Goal: Task Accomplishment & Management: Complete application form

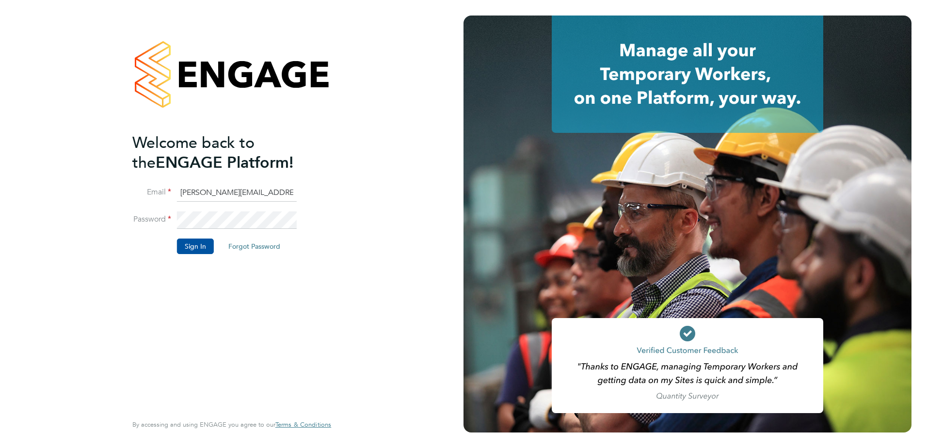
click at [269, 192] on input "john.anderson@bhafc.co.uk" at bounding box center [237, 192] width 120 height 17
type input "edwardclamp57@gmail.com"
click at [193, 244] on button "Sign In" at bounding box center [195, 246] width 37 height 16
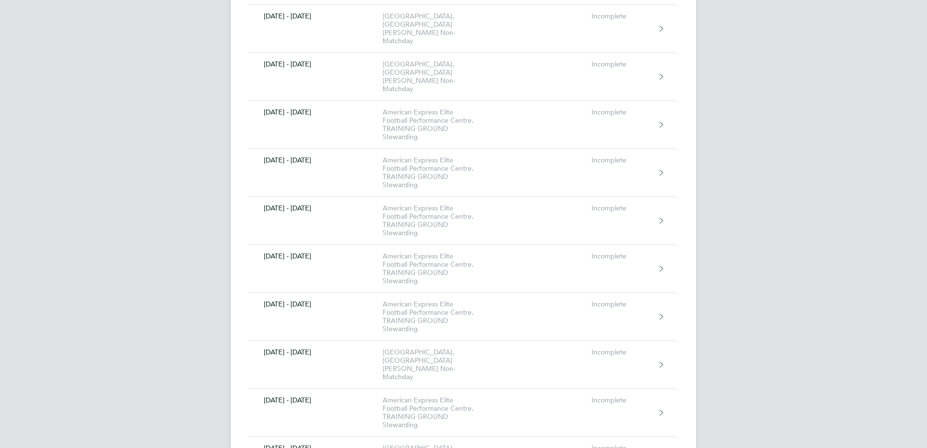
scroll to position [1939, 0]
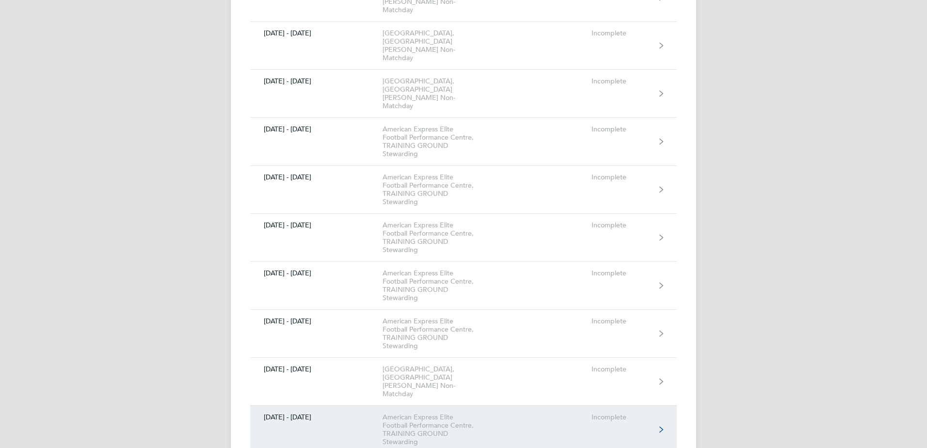
click at [450, 413] on div "American Express Elite Football Performance Centre, TRAINING GROUND Stewarding" at bounding box center [437, 429] width 111 height 33
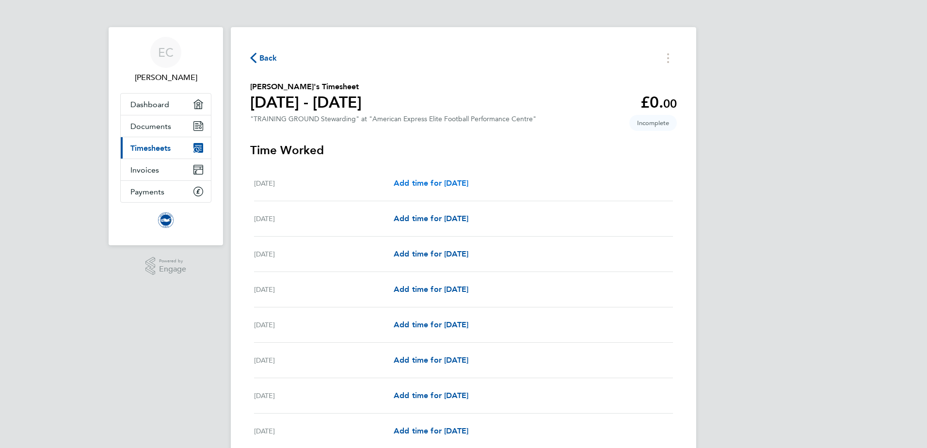
click at [416, 182] on span "Add time for [DATE]" at bounding box center [431, 182] width 75 height 9
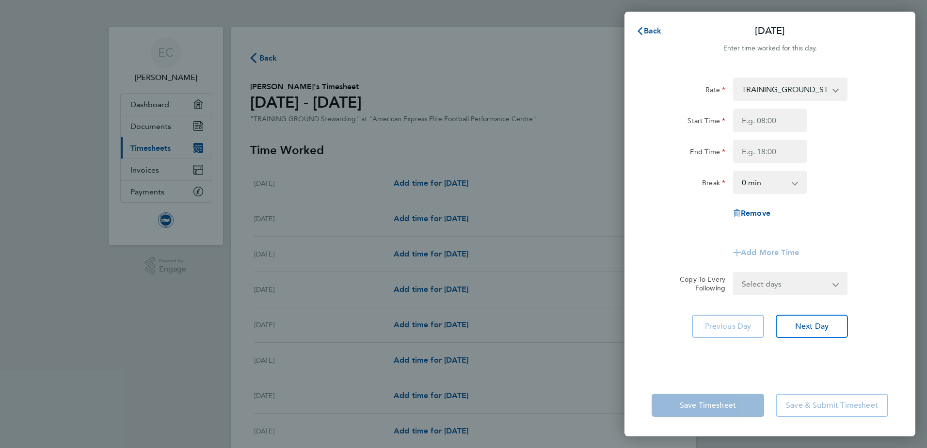
click at [837, 89] on app-icon-cross-button at bounding box center [841, 89] width 12 height 21
click at [834, 91] on select "TRAINING_GROUND_STEWARDING - 12.60" at bounding box center [784, 89] width 101 height 21
click at [755, 122] on input "Start Time" at bounding box center [770, 120] width 74 height 23
type input "07:00"
click at [762, 152] on input "End Time" at bounding box center [770, 151] width 74 height 23
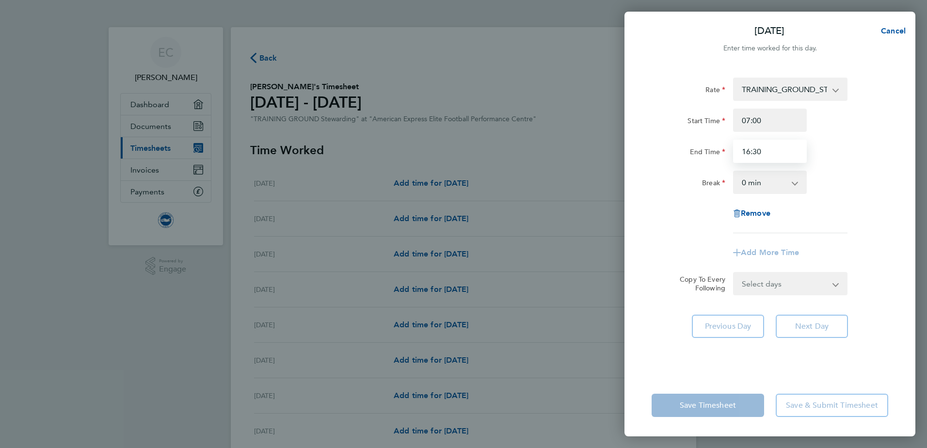
type input "16:30"
click at [834, 286] on form "Rate TRAINING_GROUND_STEWARDING - 12.60 Start Time 07:00 End Time 16:30 Break 0…" at bounding box center [769, 187] width 237 height 218
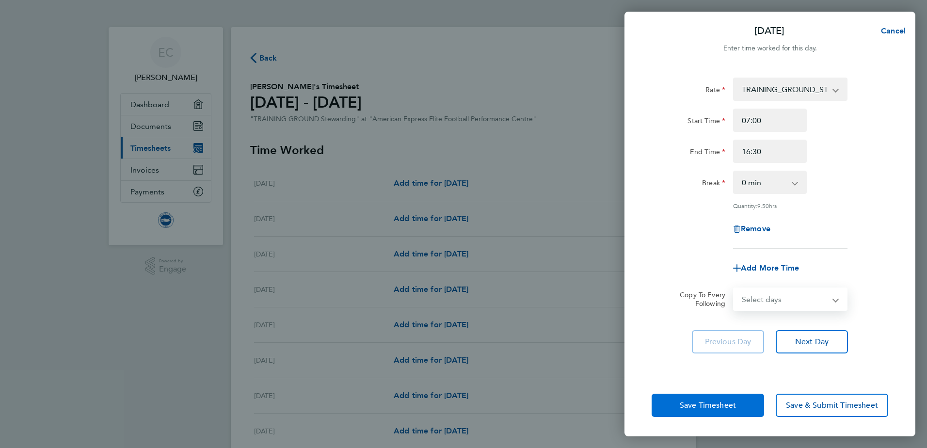
click at [712, 405] on span "Save Timesheet" at bounding box center [708, 405] width 56 height 10
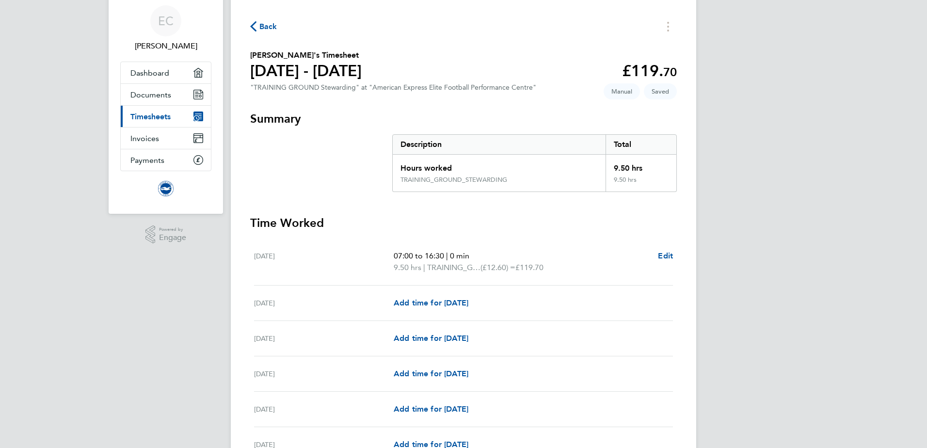
scroll to position [48, 0]
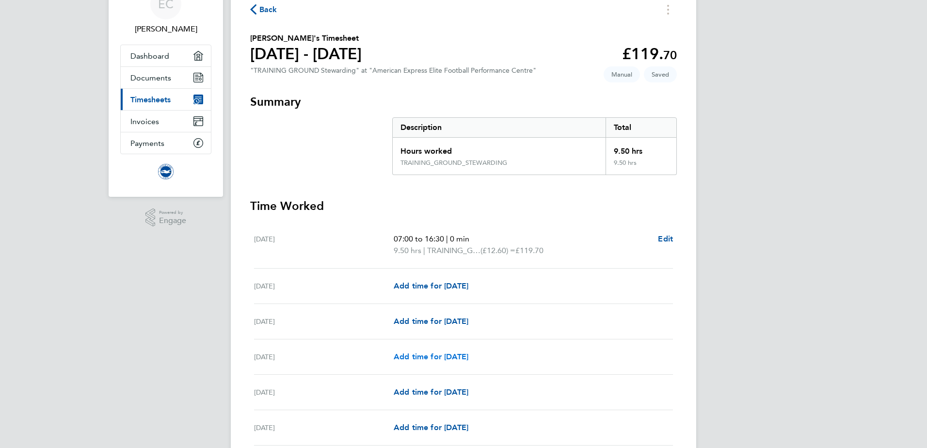
click at [425, 357] on span "Add time for [DATE]" at bounding box center [431, 356] width 75 height 9
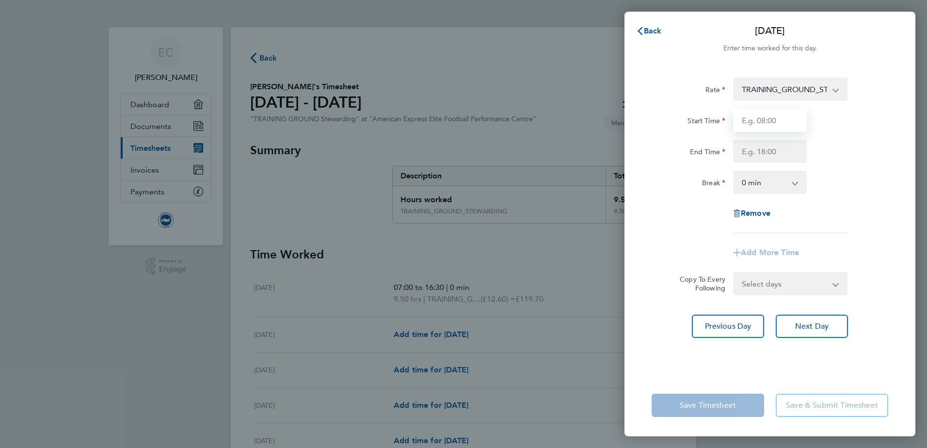
click at [773, 121] on input "Start Time" at bounding box center [770, 120] width 74 height 23
type input "07:00"
type input "16:30"
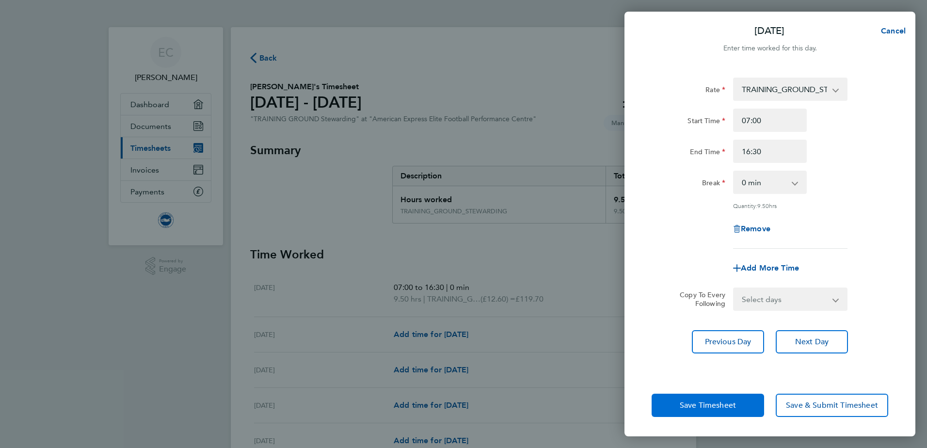
click at [720, 405] on span "Save Timesheet" at bounding box center [708, 405] width 56 height 10
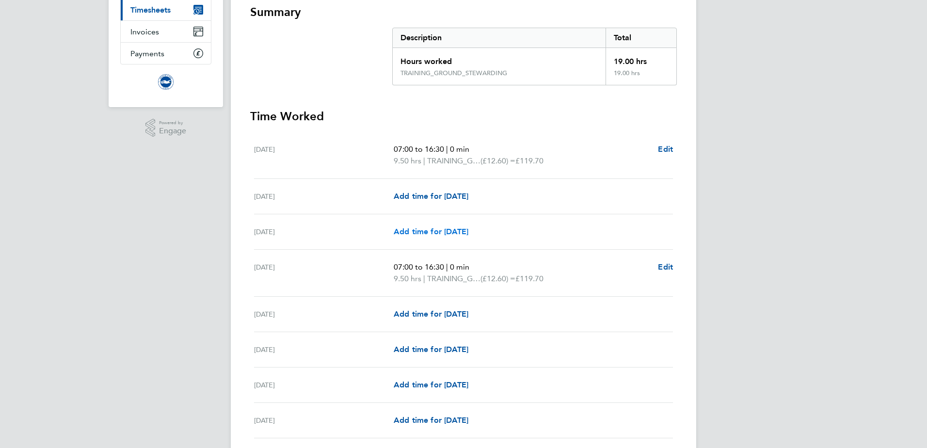
scroll to position [194, 0]
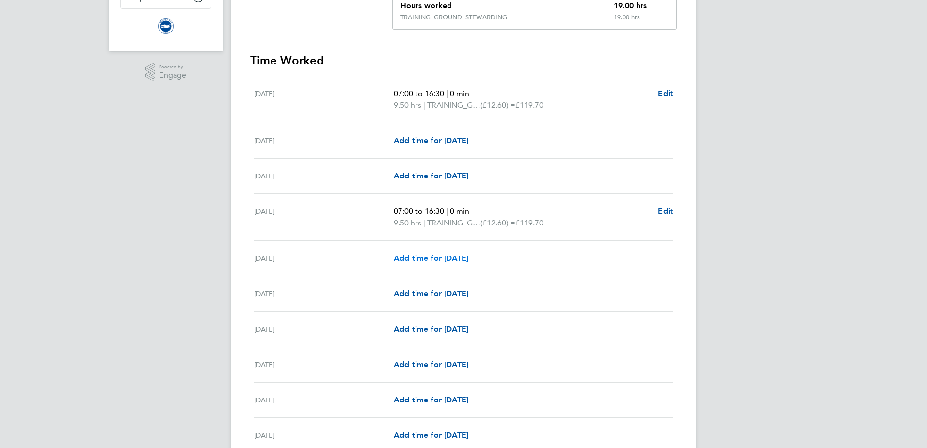
click at [416, 255] on span "Add time for [DATE]" at bounding box center [431, 258] width 75 height 9
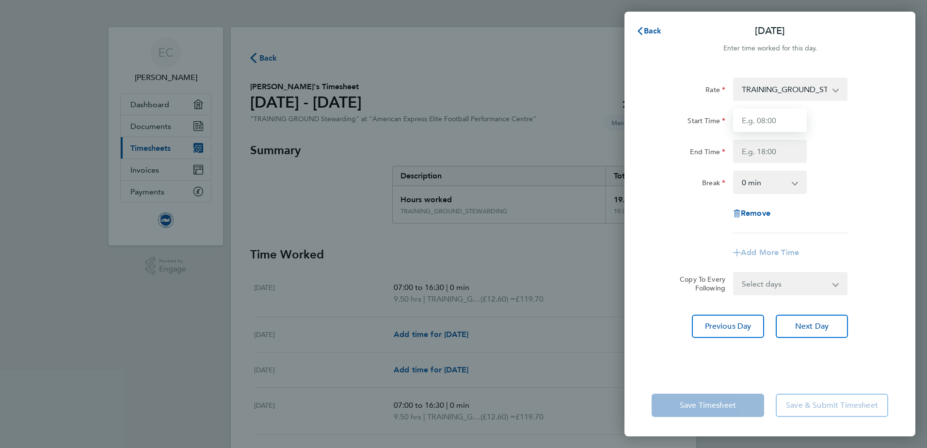
drag, startPoint x: 769, startPoint y: 120, endPoint x: 855, endPoint y: 128, distance: 85.7
click at [779, 122] on input "Start Time" at bounding box center [770, 120] width 74 height 23
type input "07:00"
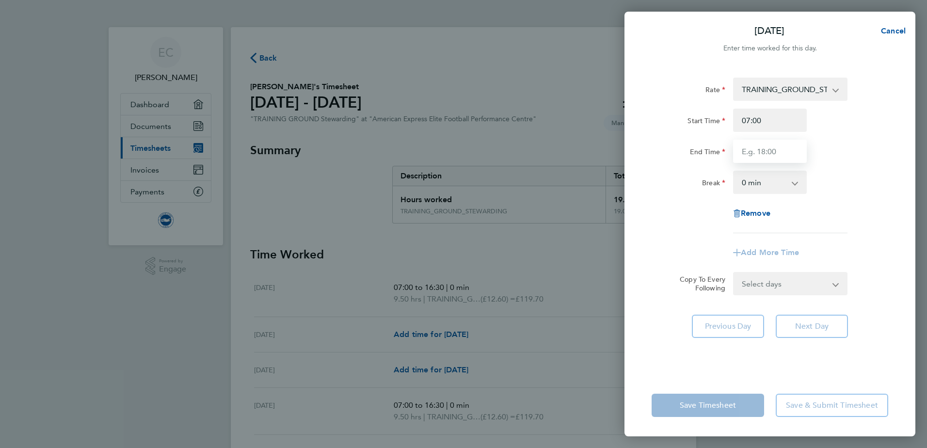
click at [759, 152] on input "End Time" at bounding box center [770, 151] width 74 height 23
type input "16:00"
click at [813, 125] on div "Start Time 07:00" at bounding box center [770, 120] width 244 height 23
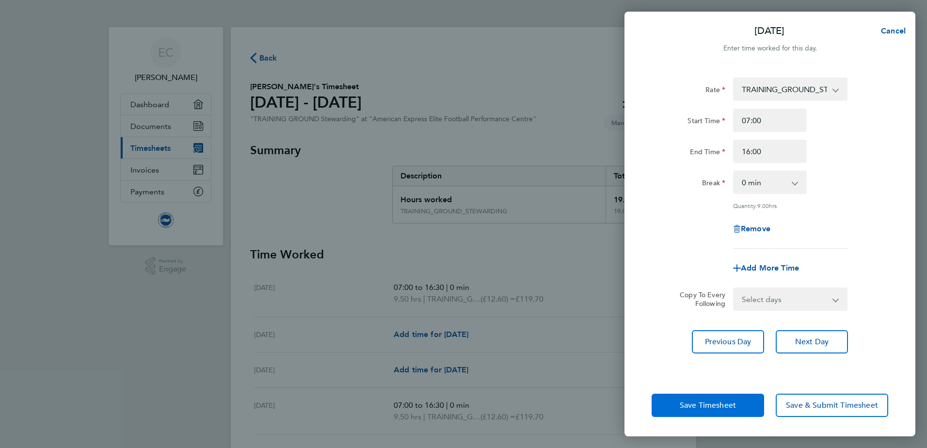
click at [723, 408] on span "Save Timesheet" at bounding box center [708, 405] width 56 height 10
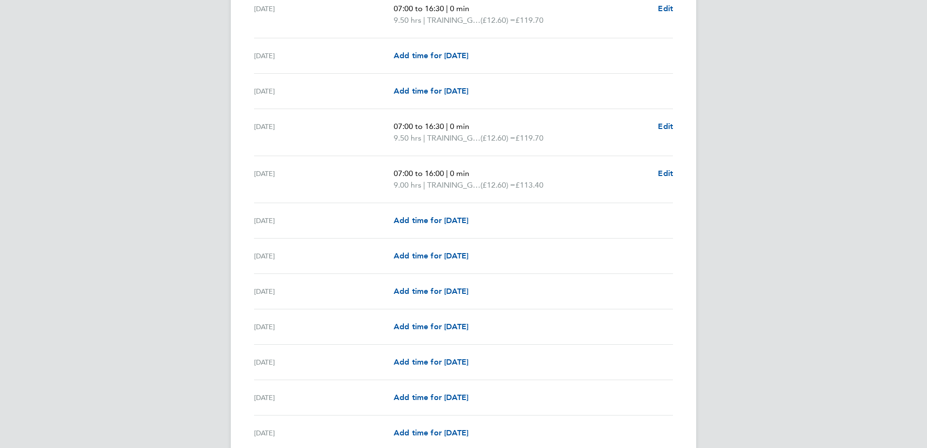
scroll to position [291, 0]
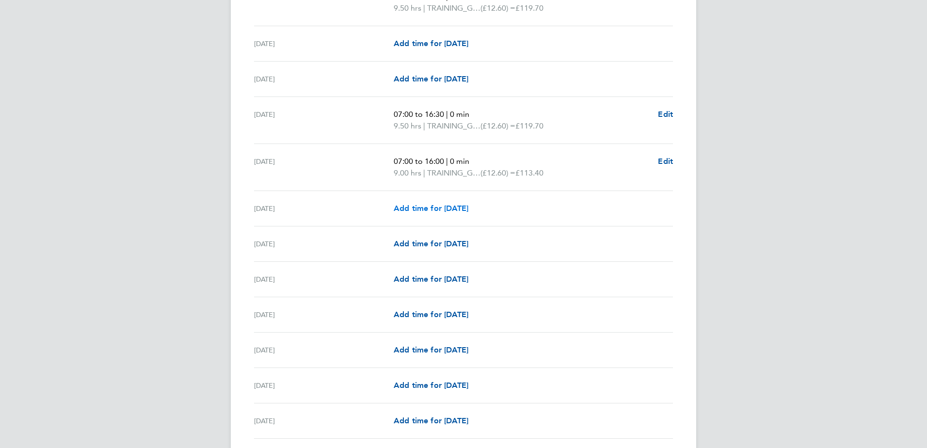
click at [432, 209] on span "Add time for [DATE]" at bounding box center [431, 208] width 75 height 9
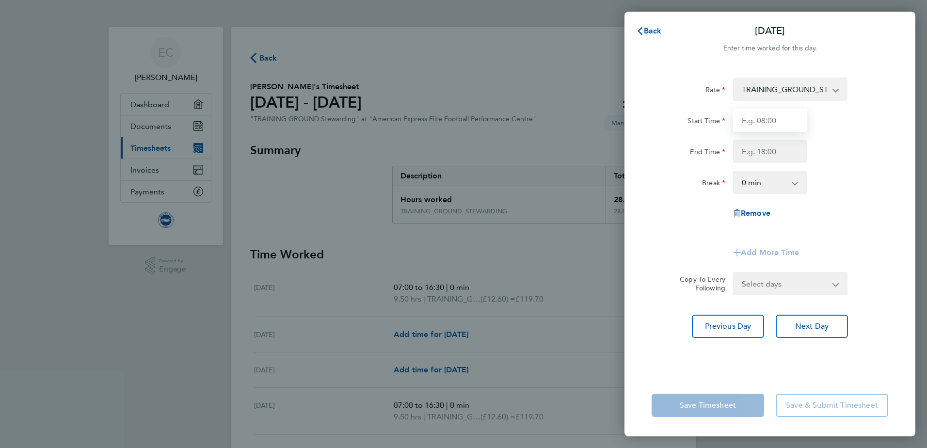
click at [774, 123] on input "Start Time" at bounding box center [770, 120] width 74 height 23
type input "07:00"
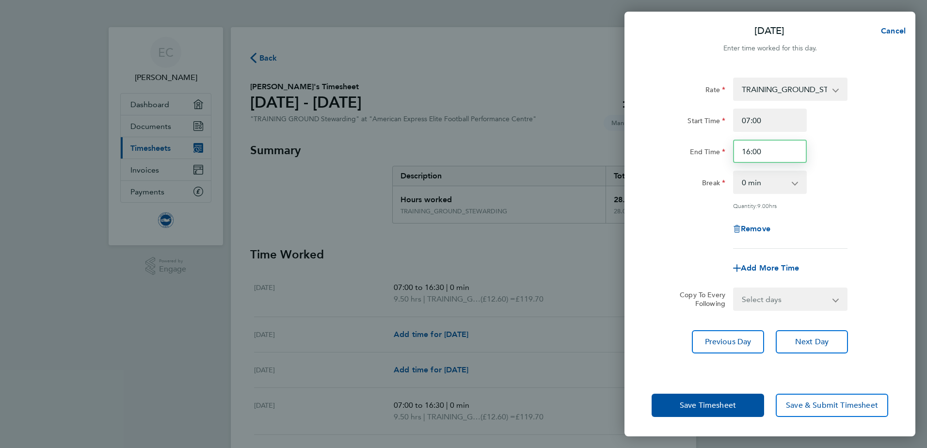
drag, startPoint x: 750, startPoint y: 150, endPoint x: 764, endPoint y: 163, distance: 19.6
click at [752, 152] on input "16:00" at bounding box center [770, 151] width 74 height 23
type input "17:00"
click at [727, 405] on span "Save Timesheet" at bounding box center [708, 405] width 56 height 10
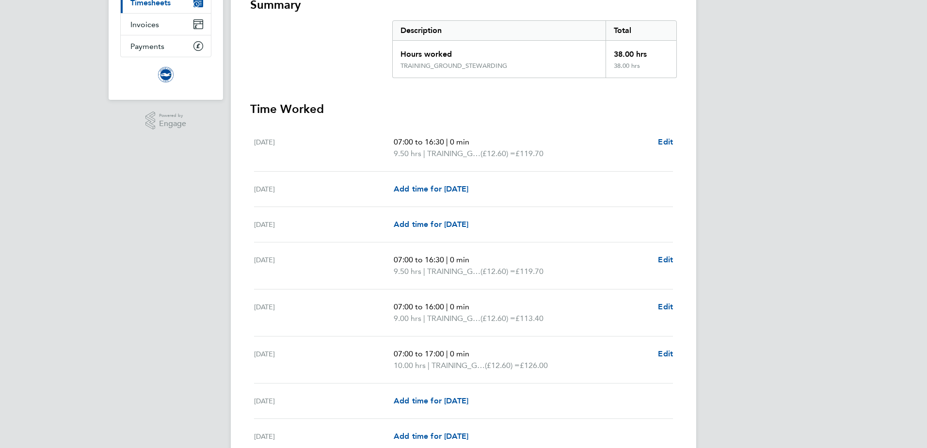
scroll to position [194, 0]
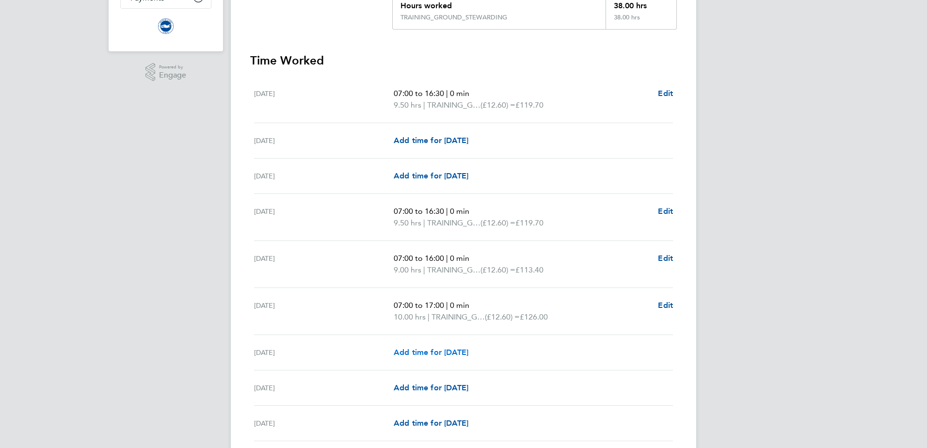
click at [447, 349] on span "Add time for [DATE]" at bounding box center [431, 352] width 75 height 9
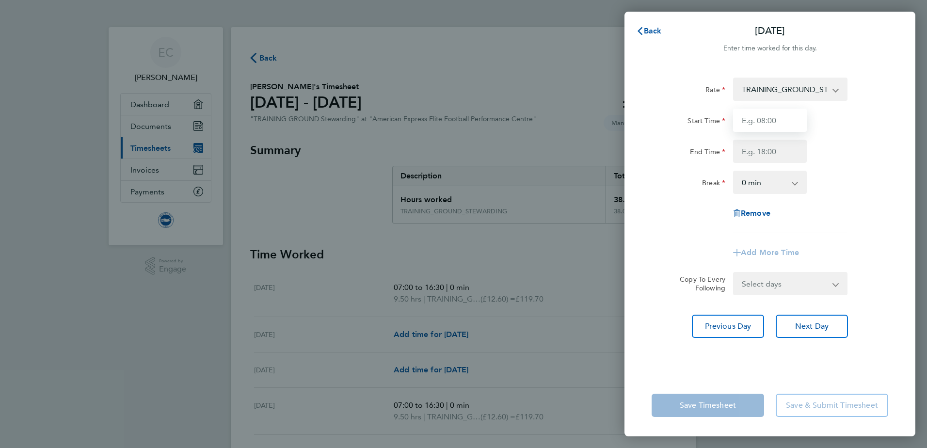
click at [767, 121] on input "Start Time" at bounding box center [770, 120] width 74 height 23
type input "07:00"
type input "17:00"
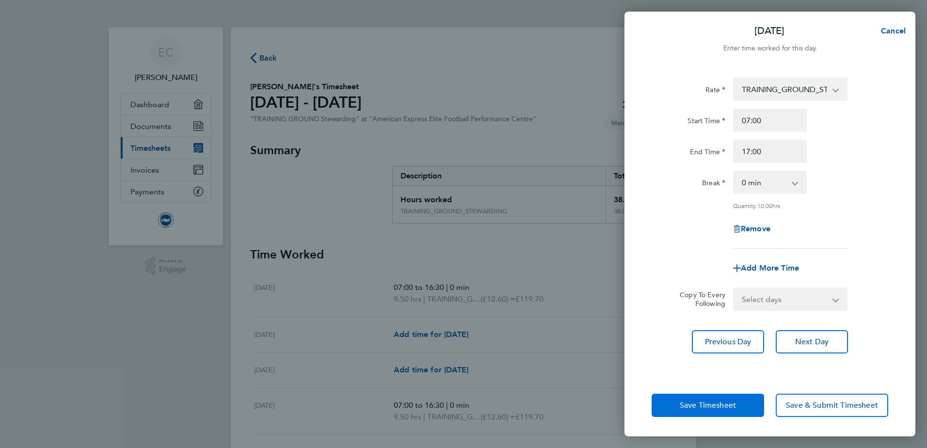
click at [714, 407] on span "Save Timesheet" at bounding box center [708, 405] width 56 height 10
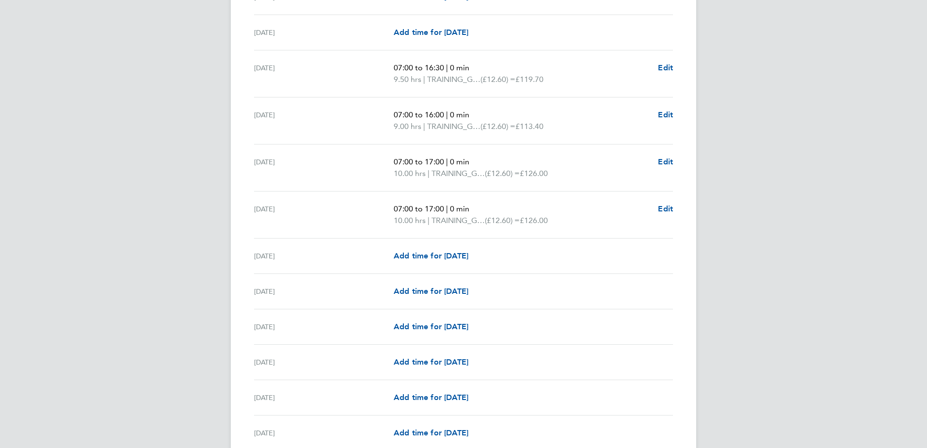
scroll to position [339, 0]
click at [444, 262] on div "[DATE] Add time for [DATE] Add time for [DATE]" at bounding box center [463, 254] width 419 height 35
click at [440, 253] on span "Add time for [DATE]" at bounding box center [431, 253] width 75 height 9
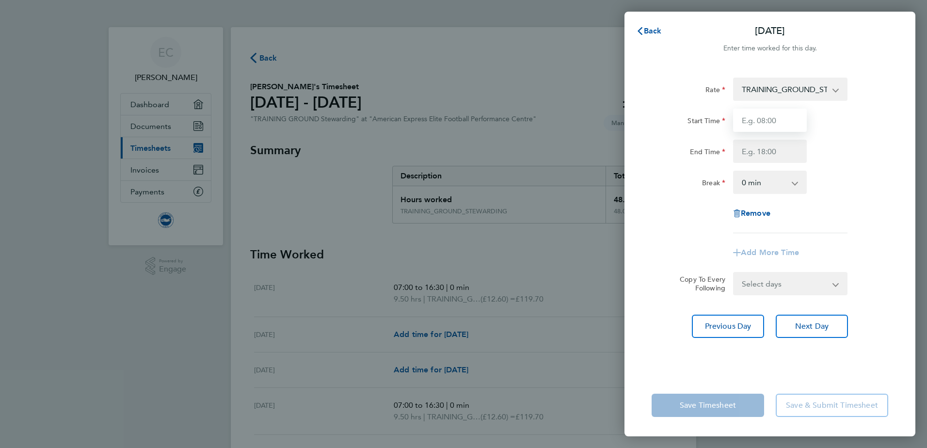
click at [764, 124] on input "Start Time" at bounding box center [770, 120] width 74 height 23
type input "07:00"
type input "17:00"
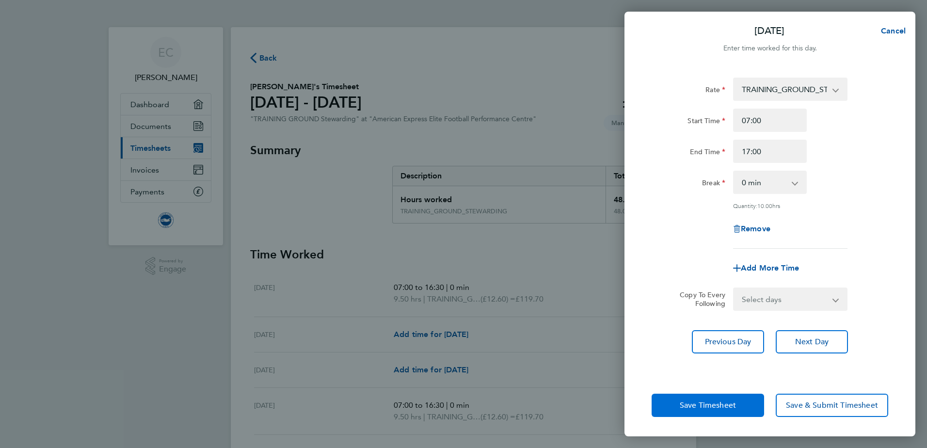
click at [721, 409] on span "Save Timesheet" at bounding box center [708, 405] width 56 height 10
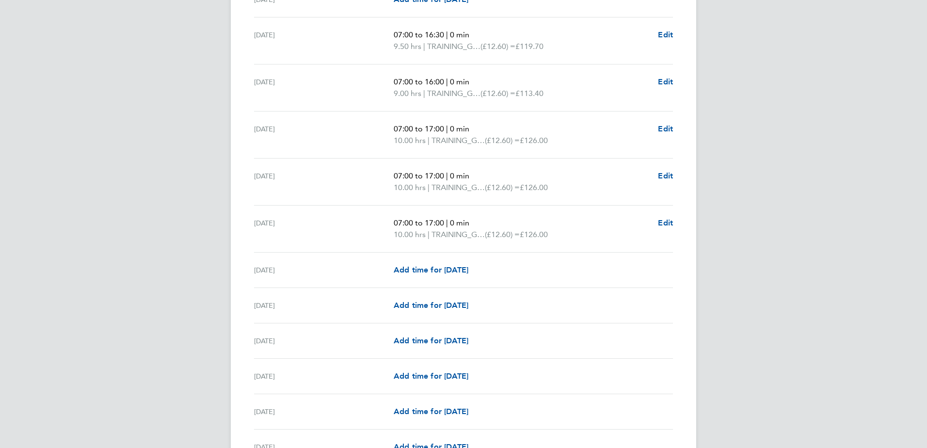
scroll to position [388, 0]
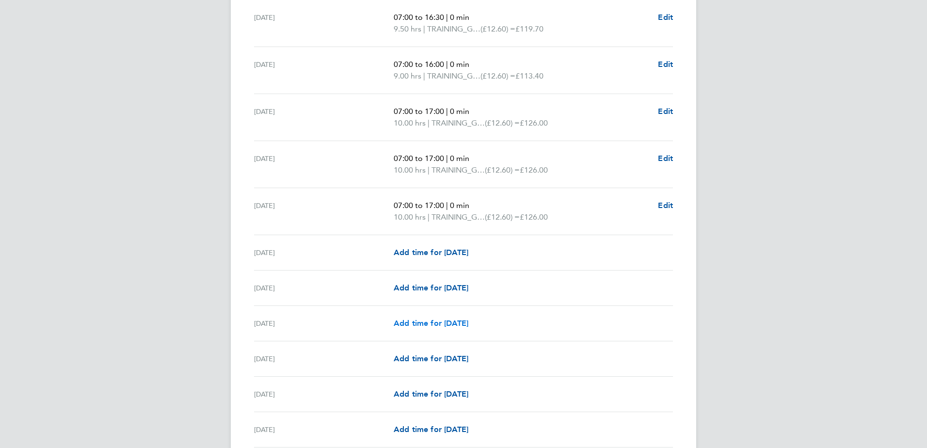
click at [436, 321] on span "Add time for [DATE]" at bounding box center [431, 322] width 75 height 9
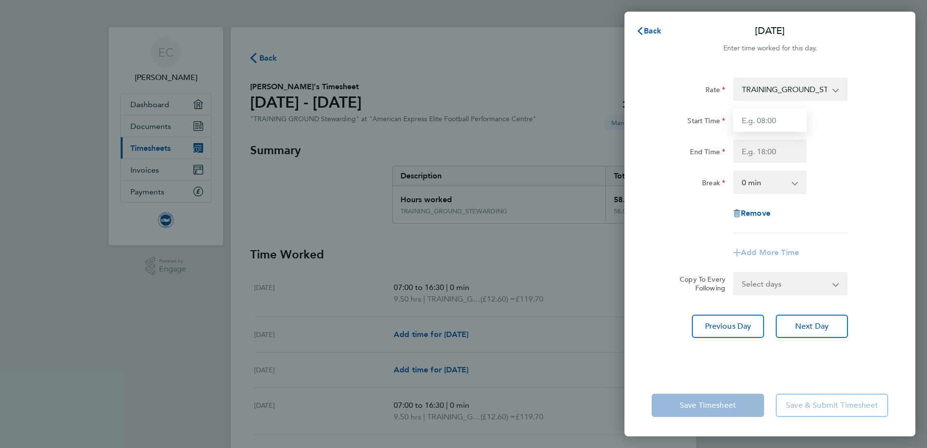
click at [763, 122] on input "Start Time" at bounding box center [770, 120] width 74 height 23
type input "07:00"
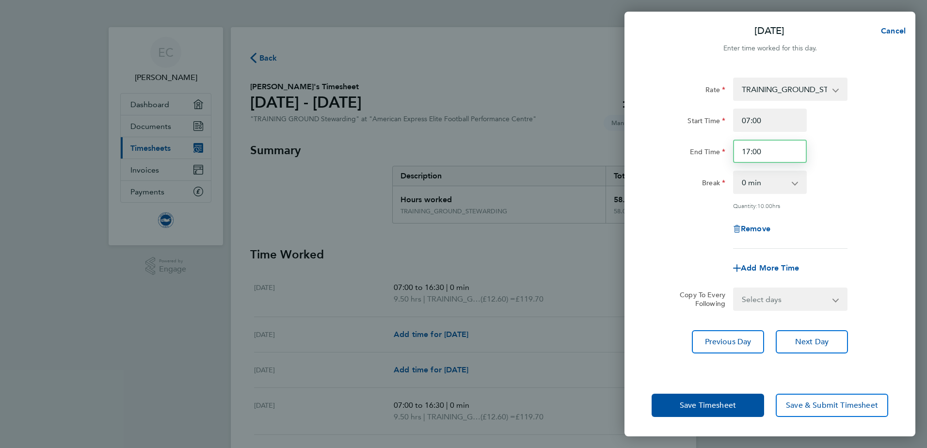
drag, startPoint x: 748, startPoint y: 147, endPoint x: 752, endPoint y: 153, distance: 7.0
click at [750, 149] on input "17:00" at bounding box center [770, 151] width 74 height 23
type input "15:00"
click at [719, 404] on span "Save Timesheet" at bounding box center [708, 405] width 56 height 10
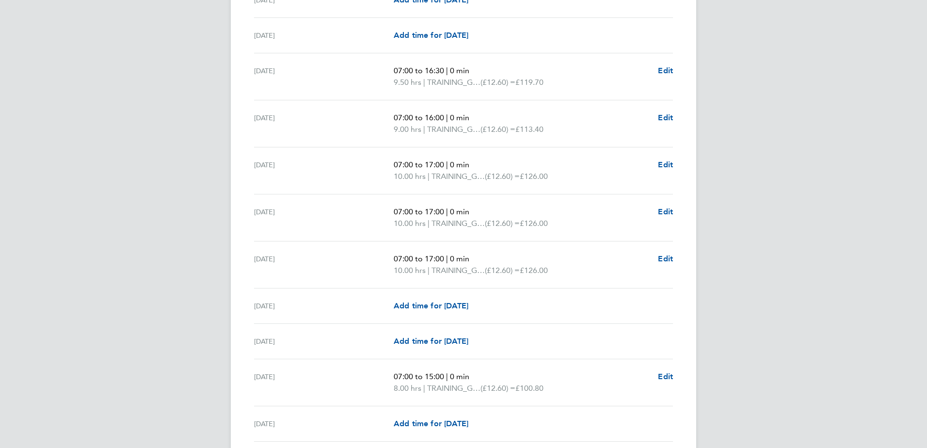
scroll to position [388, 0]
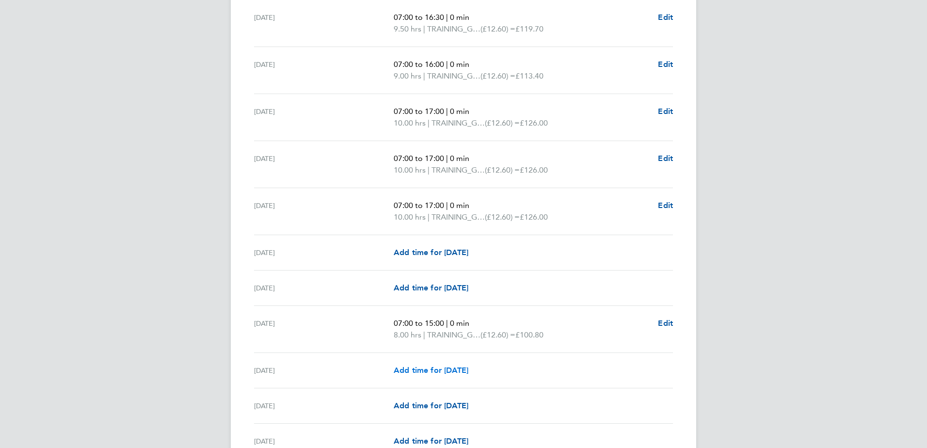
click at [440, 369] on span "Add time for [DATE]" at bounding box center [431, 369] width 75 height 9
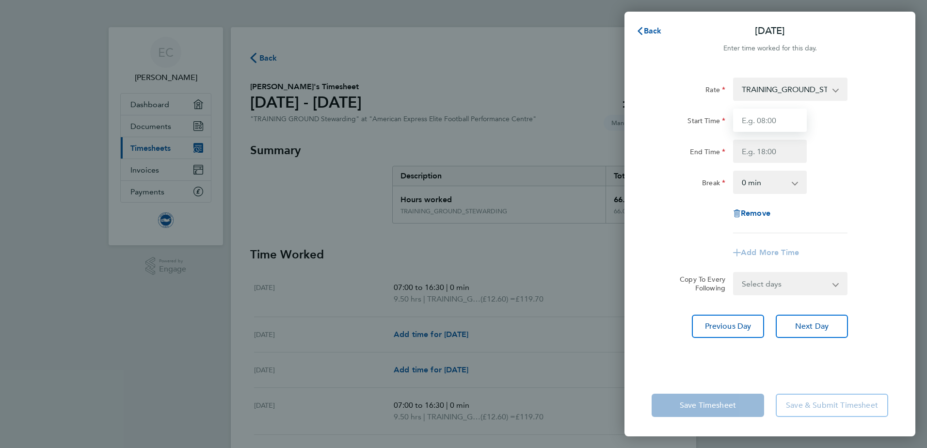
click at [770, 122] on input "Start Time" at bounding box center [770, 120] width 74 height 23
type input "07:00"
type input "15:00"
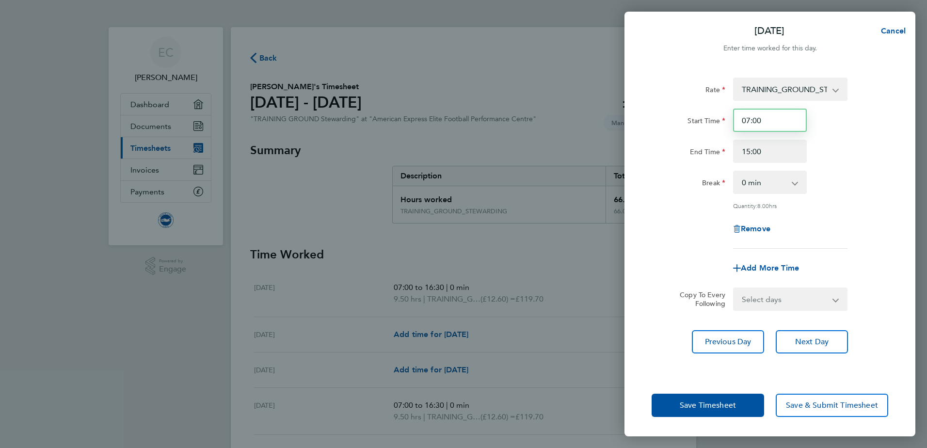
click at [749, 120] on input "07:00" at bounding box center [770, 120] width 74 height 23
type input "18:00"
drag, startPoint x: 748, startPoint y: 151, endPoint x: 750, endPoint y: 156, distance: 5.2
click at [749, 154] on input "15:00" at bounding box center [770, 151] width 74 height 23
click at [747, 148] on input "15:00" at bounding box center [770, 151] width 74 height 23
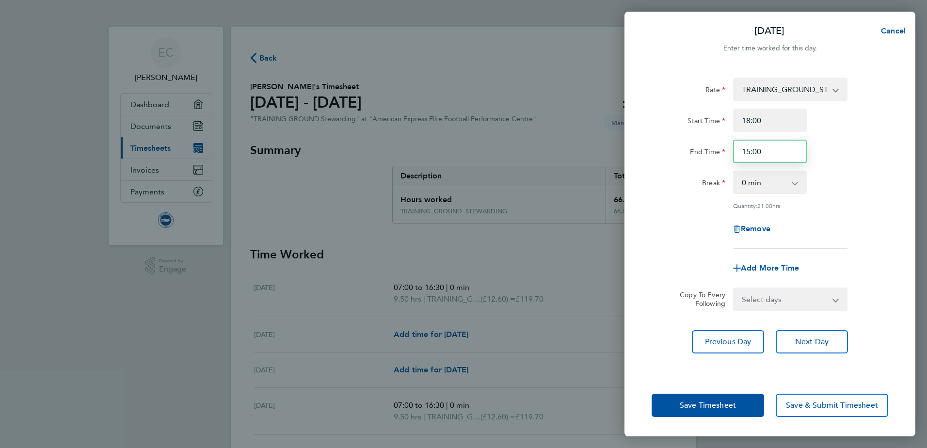
click at [749, 151] on input "15:00" at bounding box center [770, 151] width 74 height 23
type input "21:00"
click at [708, 408] on span "Save Timesheet" at bounding box center [708, 405] width 56 height 10
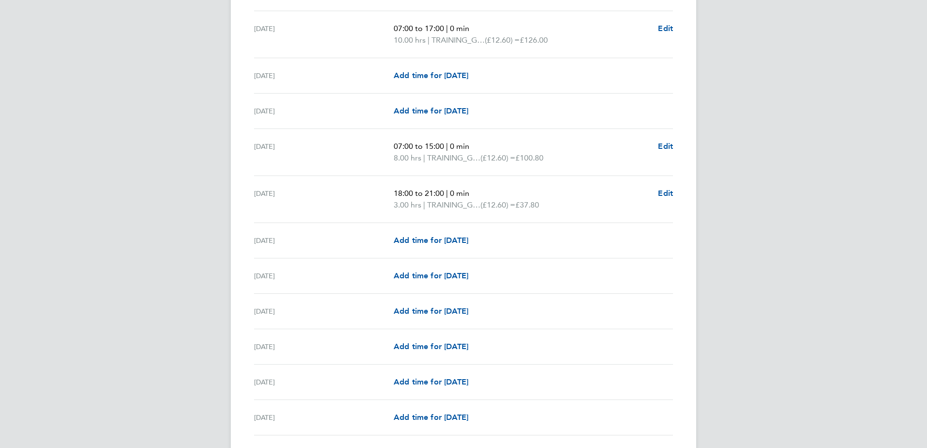
scroll to position [582, 0]
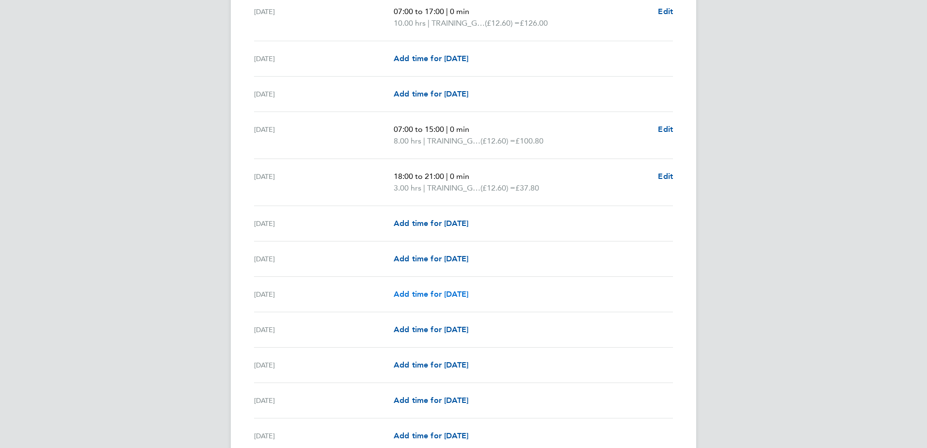
click at [442, 293] on span "Add time for [DATE]" at bounding box center [431, 293] width 75 height 9
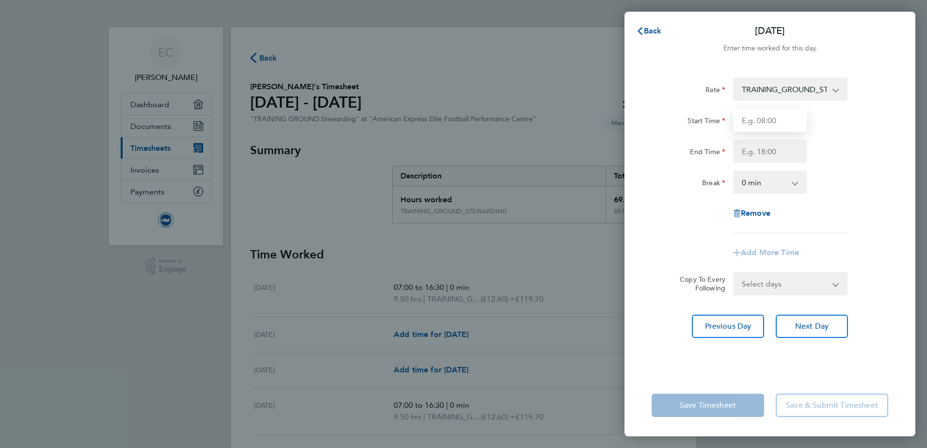
click at [758, 122] on input "Start Time" at bounding box center [770, 120] width 74 height 23
type input "07:00"
click at [767, 158] on input "End Time" at bounding box center [770, 151] width 74 height 23
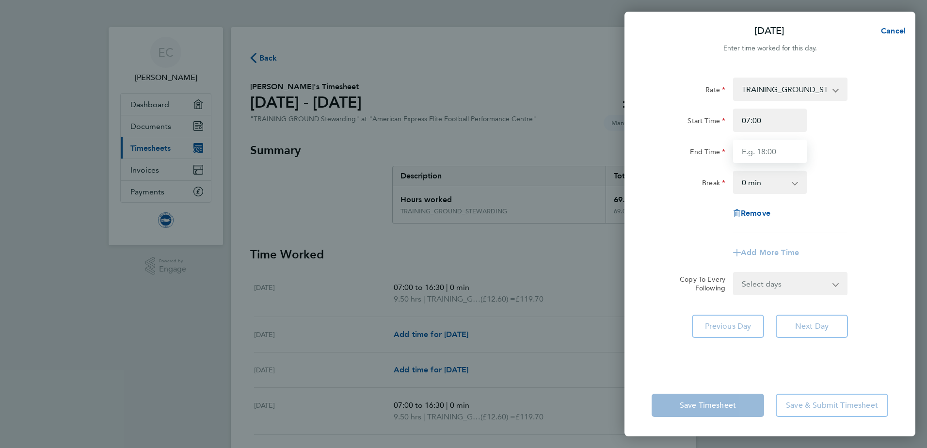
type input "17:00"
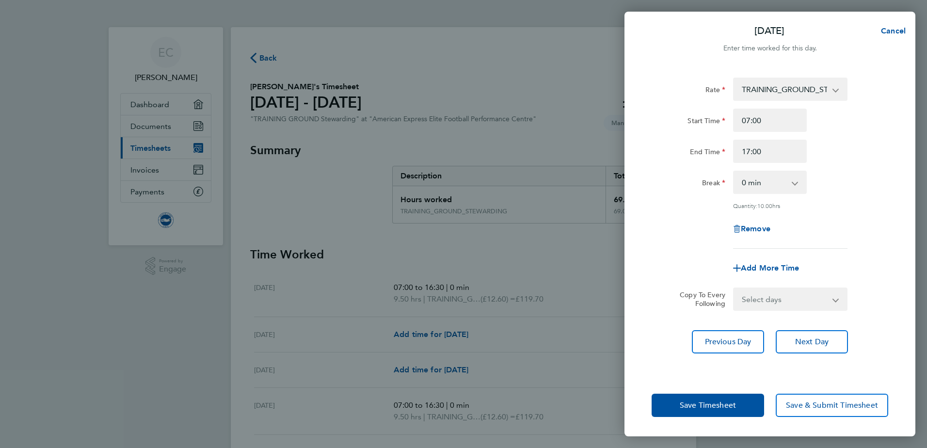
click at [671, 244] on app-timesheet-line-form-group "Rate TRAINING_GROUND_STEWARDING - 12.60 Start Time 07:00 End Time 17:00 Break 0…" at bounding box center [769, 179] width 237 height 202
click at [707, 405] on span "Save Timesheet" at bounding box center [708, 405] width 56 height 10
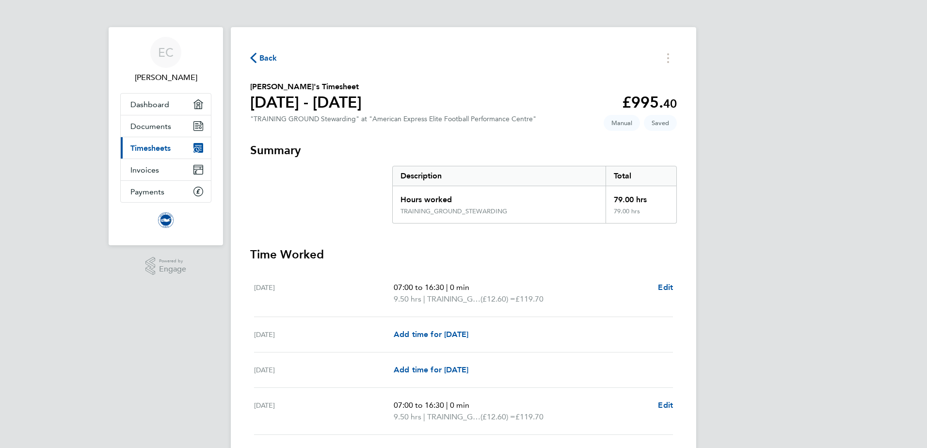
click at [402, 120] on div ""TRAINING GROUND Stewarding" at "American Express Elite Football Performance Ce…" at bounding box center [393, 119] width 286 height 8
click at [361, 117] on div ""TRAINING GROUND Stewarding" at "American Express Elite Football Performance Ce…" at bounding box center [393, 119] width 286 height 8
drag, startPoint x: 361, startPoint y: 117, endPoint x: 318, endPoint y: 114, distance: 43.2
click at [316, 114] on section "[PERSON_NAME]'s Timesheet [DATE] - [DATE] £995. 40 "TRAINING GROUND Stewarding"…" at bounding box center [463, 104] width 427 height 46
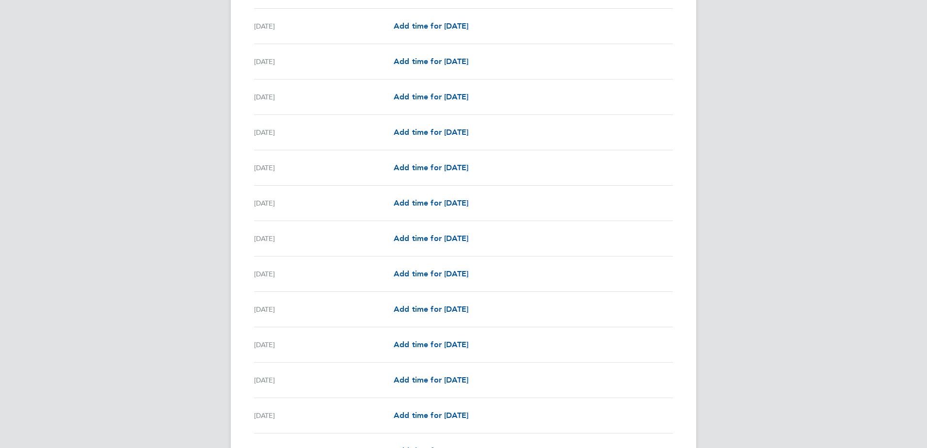
scroll to position [1109, 0]
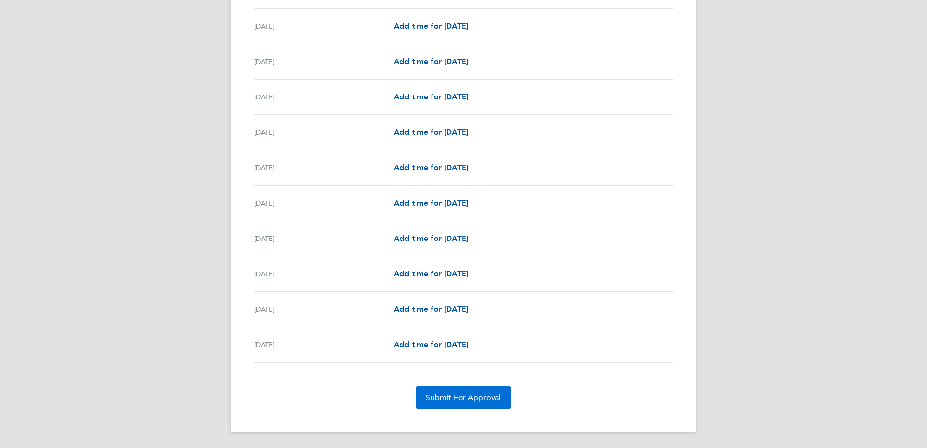
click at [471, 400] on span "Submit For Approval" at bounding box center [463, 398] width 75 height 10
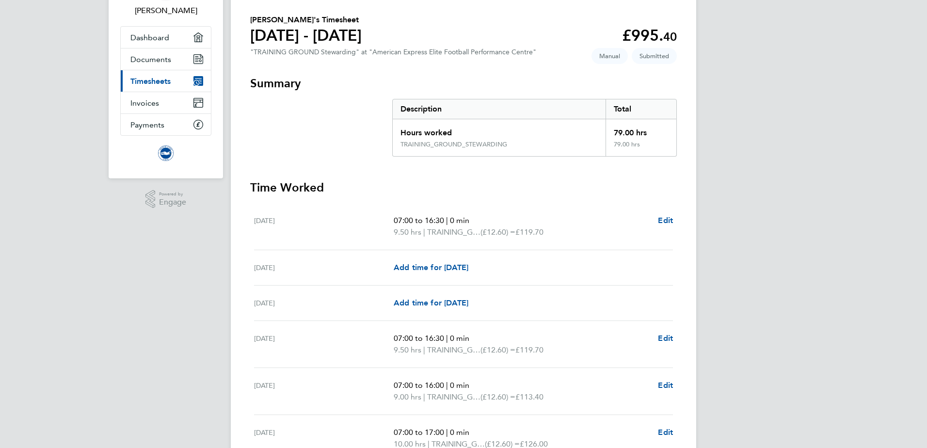
scroll to position [0, 0]
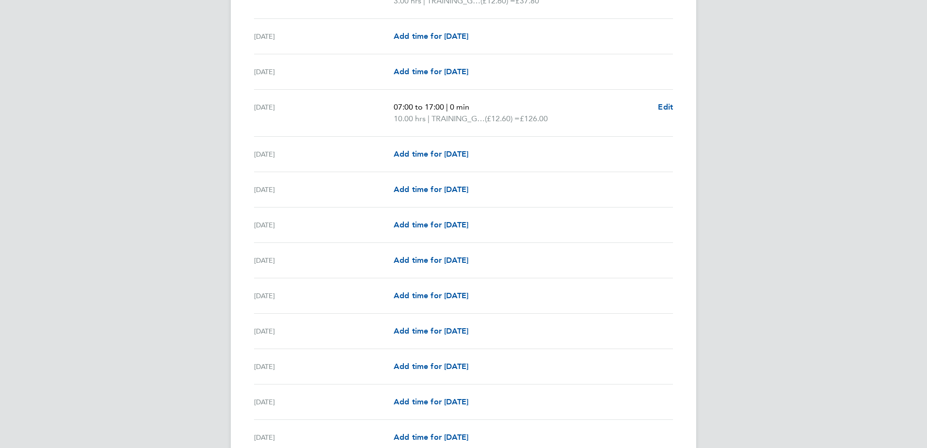
drag, startPoint x: 338, startPoint y: 263, endPoint x: 350, endPoint y: 299, distance: 37.9
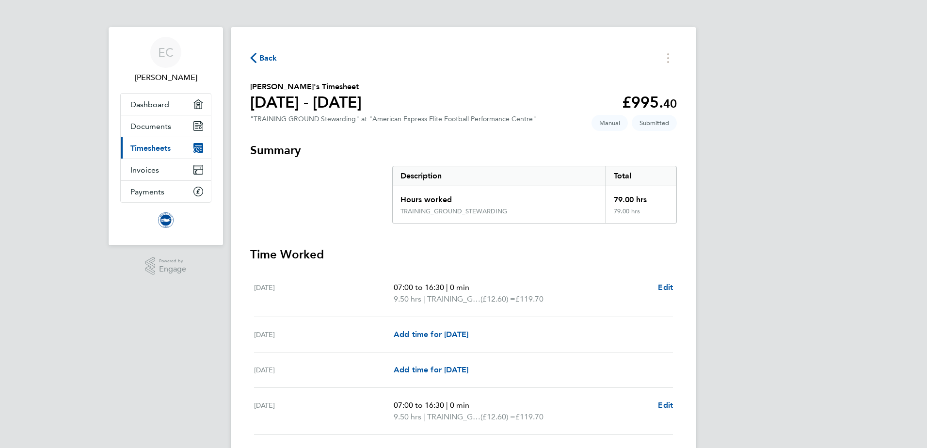
click at [163, 146] on span "Timesheets" at bounding box center [150, 147] width 40 height 9
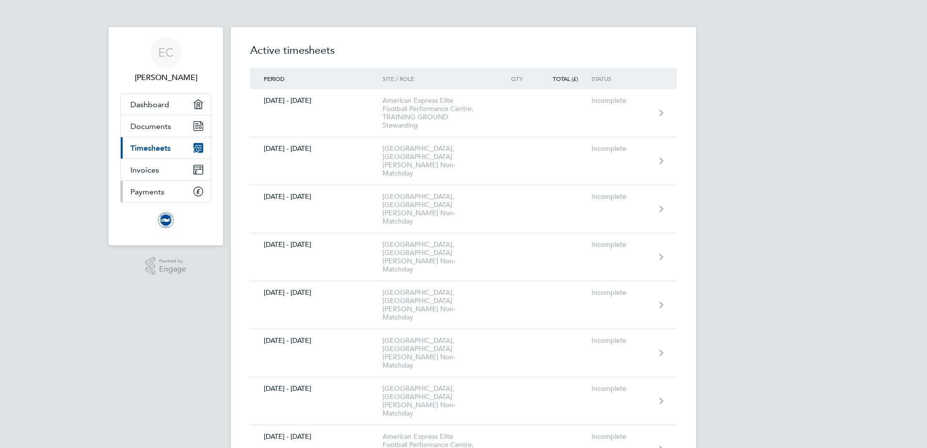
click at [148, 190] on span "Payments" at bounding box center [147, 191] width 34 height 9
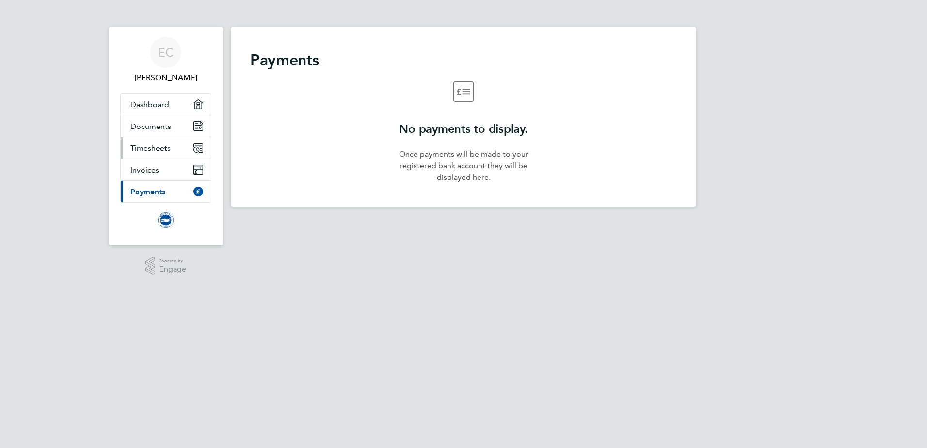
click at [161, 150] on span "Timesheets" at bounding box center [150, 147] width 40 height 9
